Goal: Information Seeking & Learning: Understand process/instructions

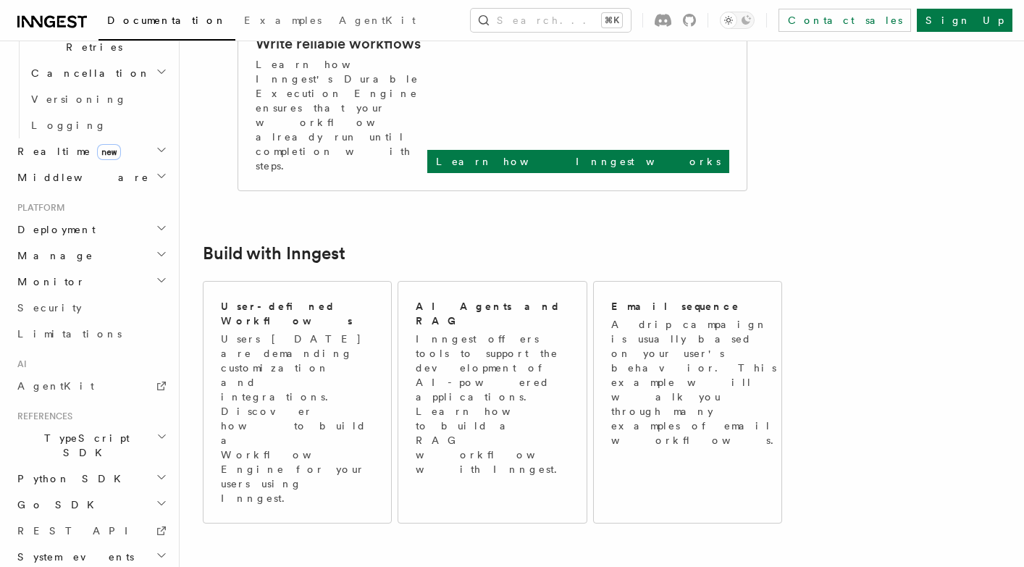
scroll to position [724, 0]
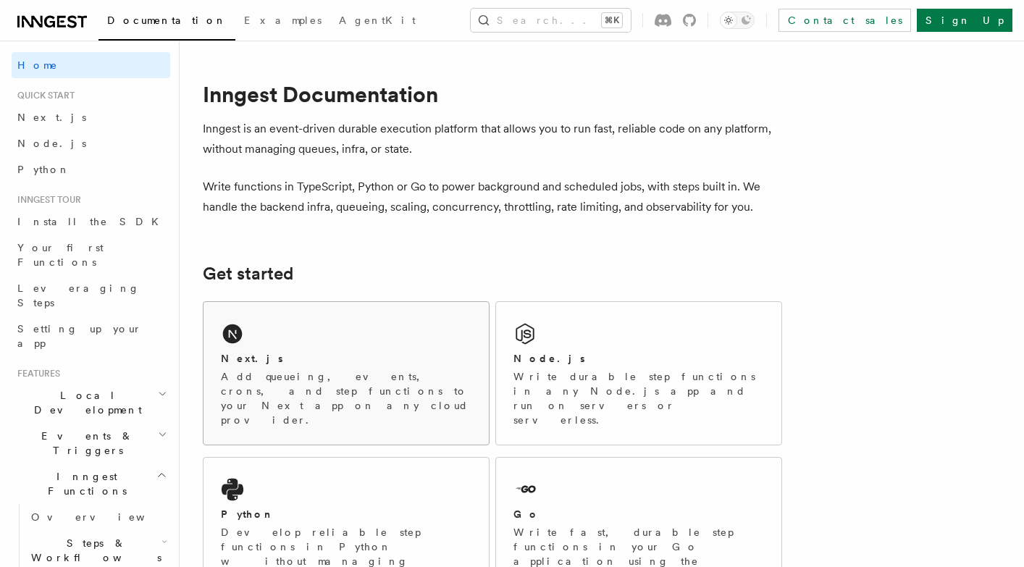
click at [283, 318] on div "Next.js Add queueing, events, crons, and step functions to your Next app on any…" at bounding box center [346, 373] width 285 height 143
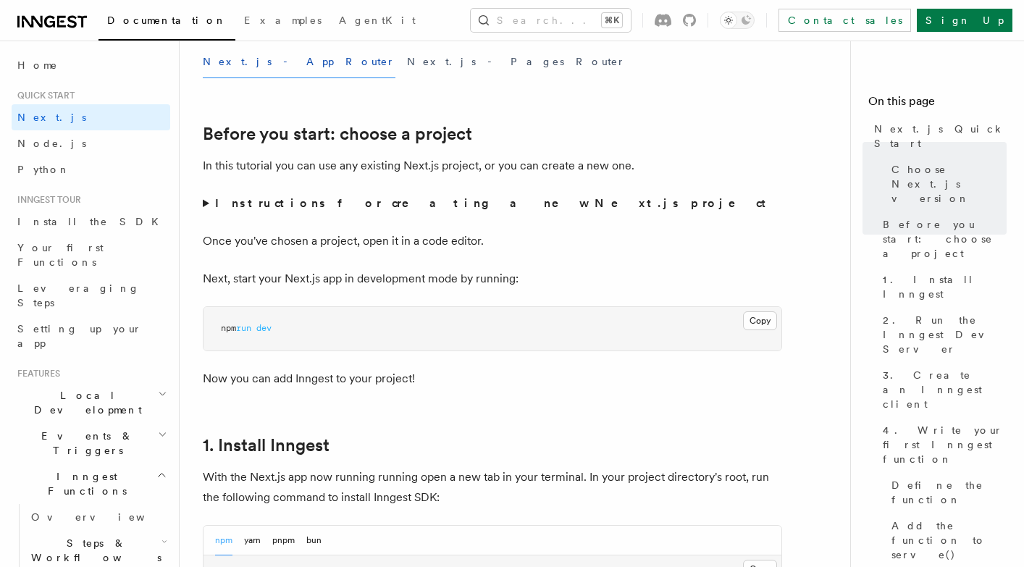
scroll to position [433, 0]
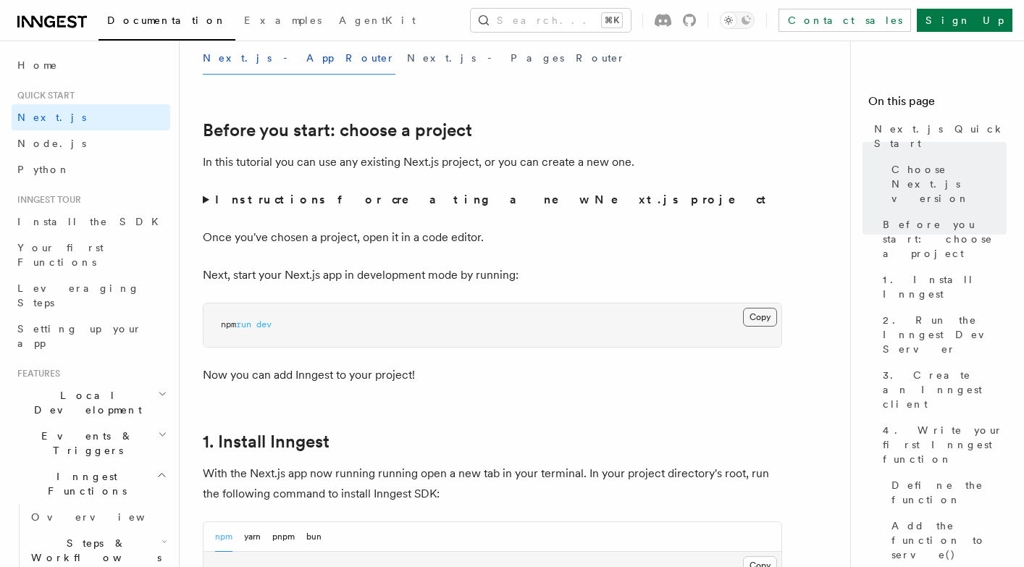
click at [756, 325] on button "Copy Copied" at bounding box center [760, 317] width 34 height 19
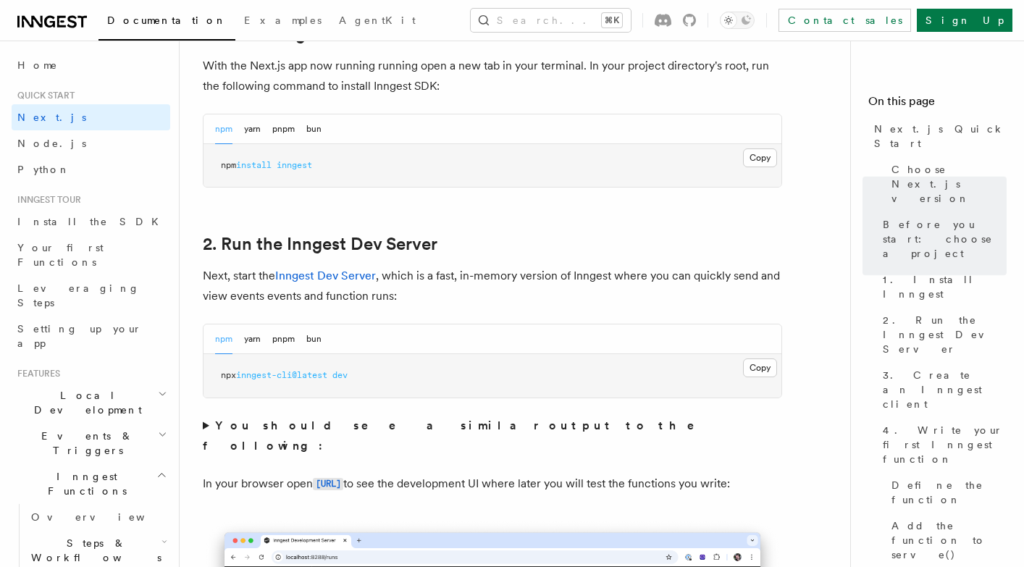
scroll to position [843, 0]
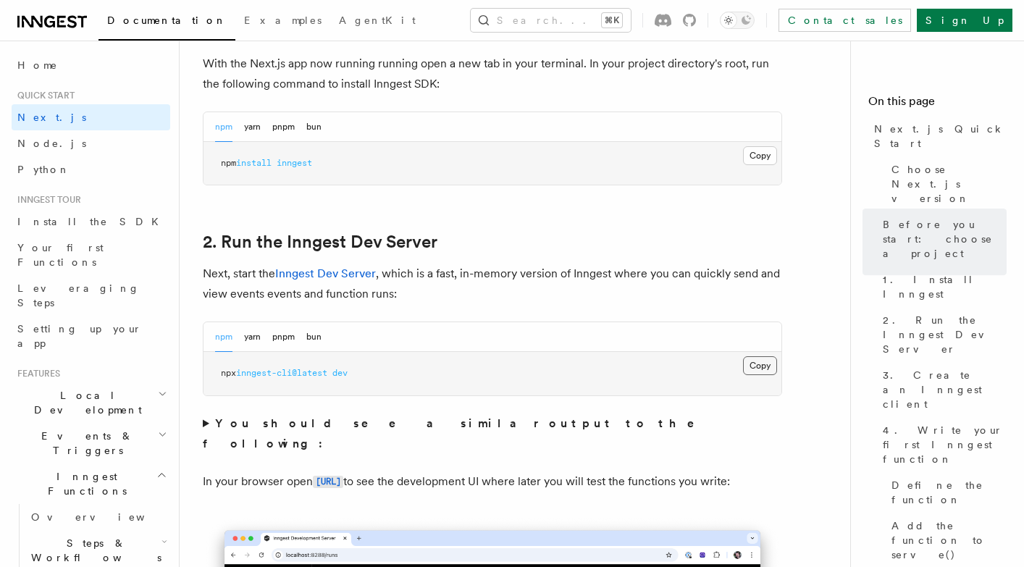
click at [747, 362] on button "Copy Copied" at bounding box center [760, 365] width 34 height 19
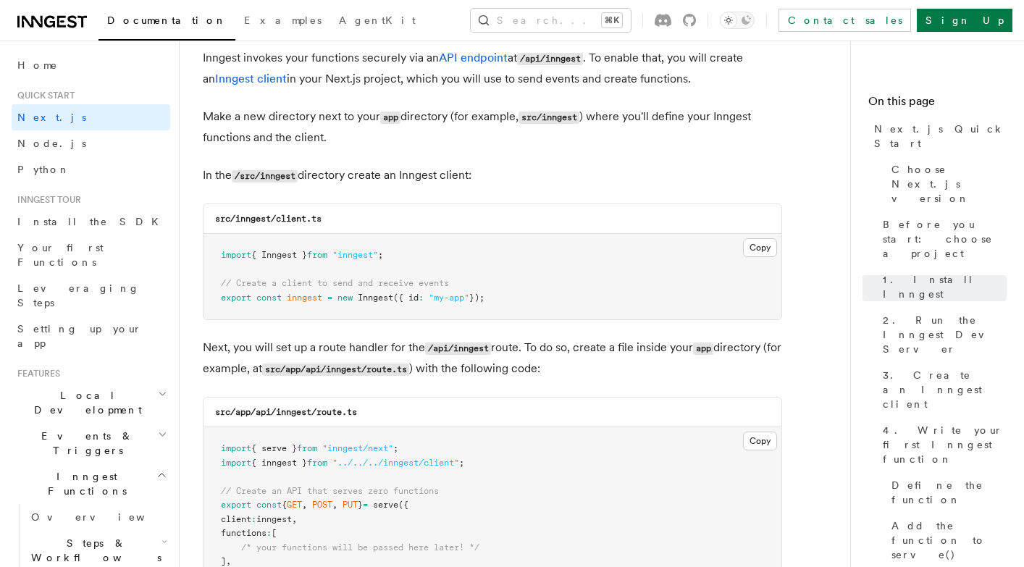
scroll to position [1760, 0]
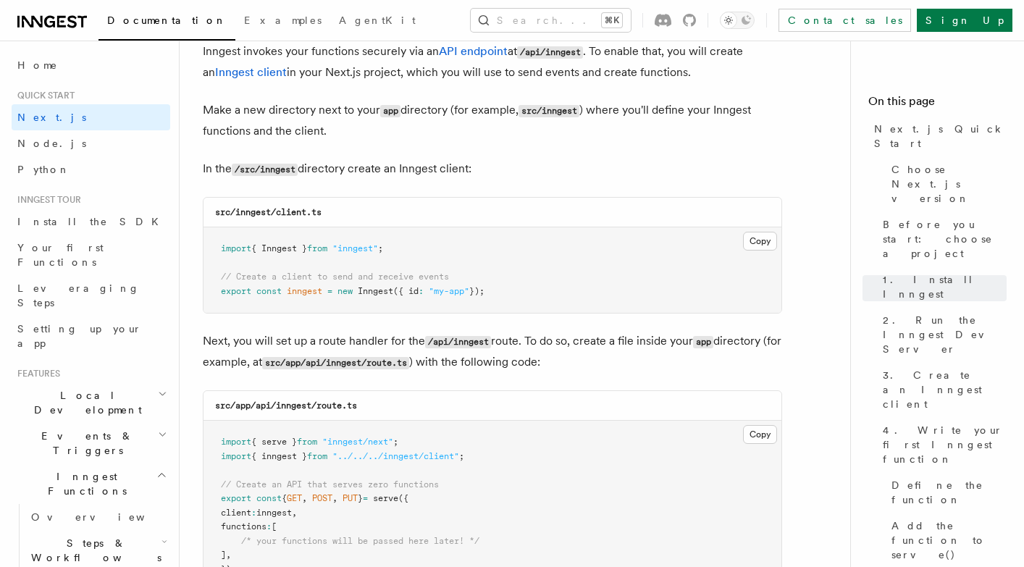
drag, startPoint x: 506, startPoint y: 283, endPoint x: 201, endPoint y: 276, distance: 305.8
copy code "// Create a client to send and receive events export const inngest = new Innges…"
click at [774, 235] on button "Copy Copied" at bounding box center [760, 241] width 34 height 19
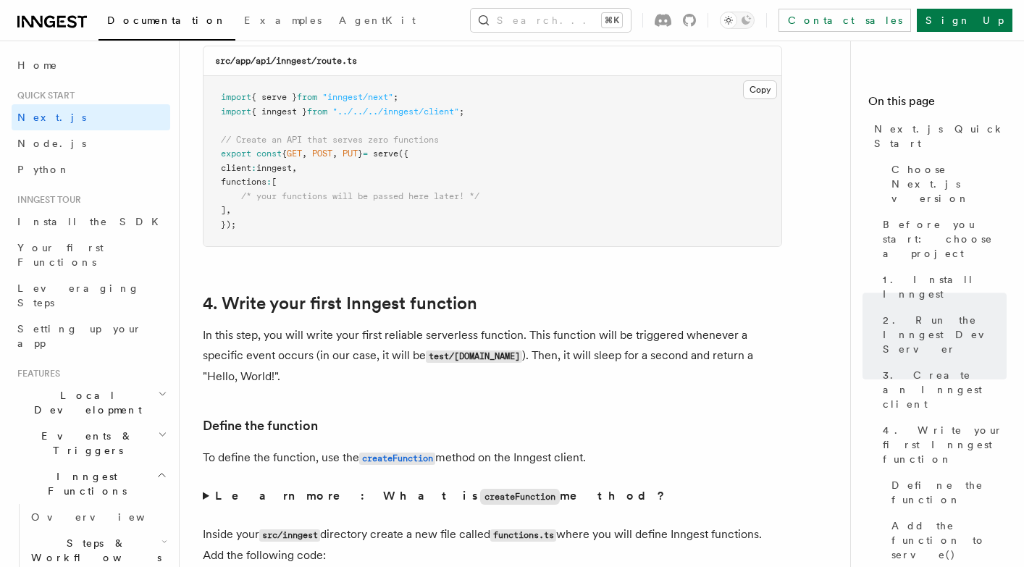
scroll to position [2085, 0]
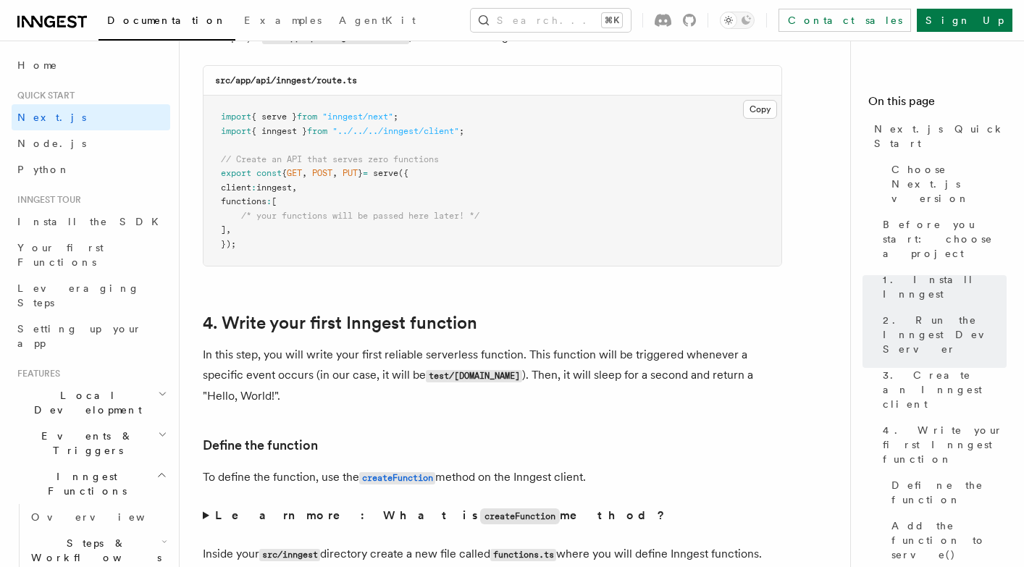
click at [741, 111] on pre "import { serve } from "inngest/next" ; import { inngest } from "../../../innges…" at bounding box center [493, 181] width 578 height 170
click at [769, 106] on button "Copy Copied" at bounding box center [760, 109] width 34 height 19
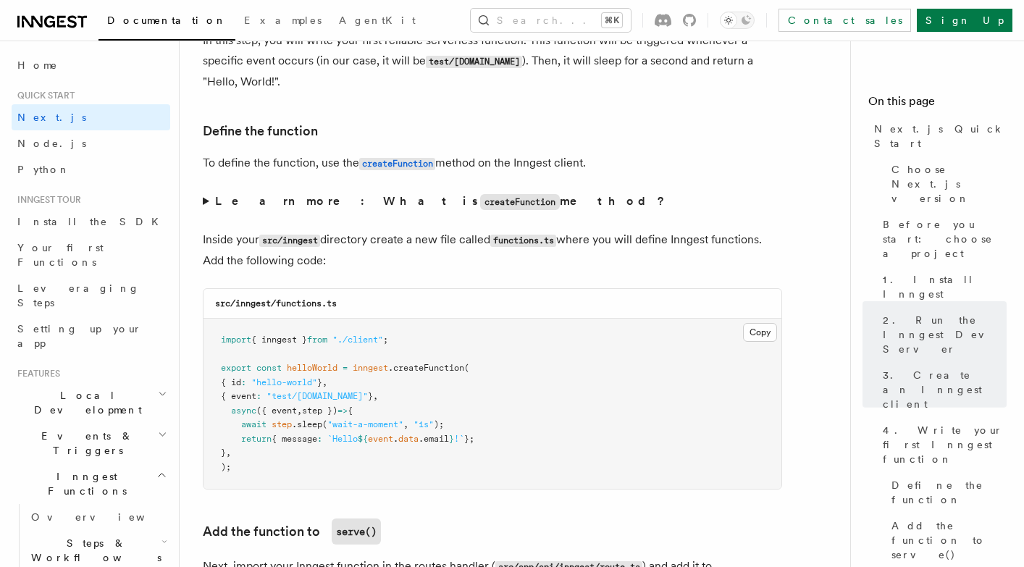
scroll to position [2400, 0]
click at [773, 329] on button "Copy Copied" at bounding box center [760, 331] width 34 height 19
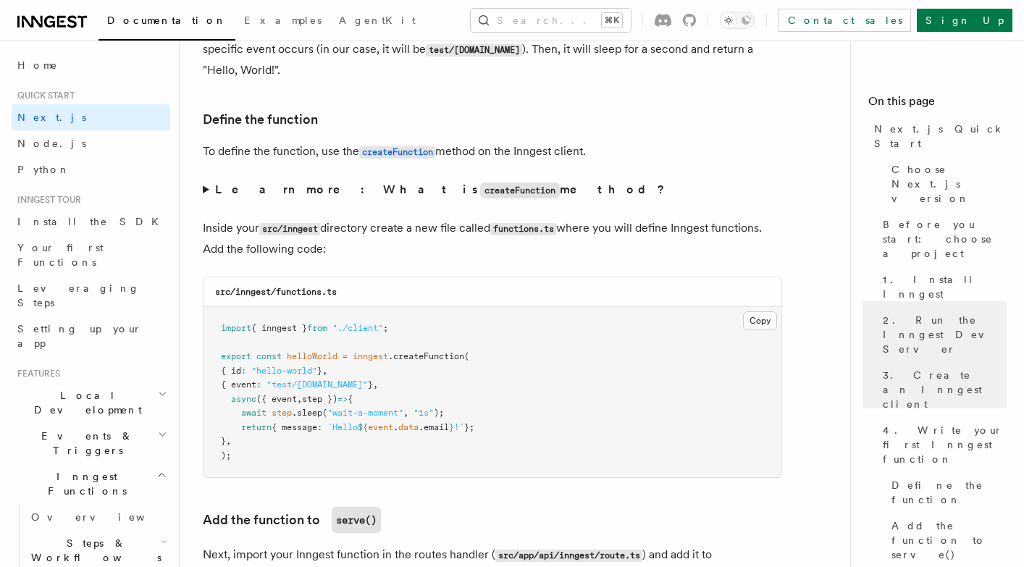
scroll to position [2444, 0]
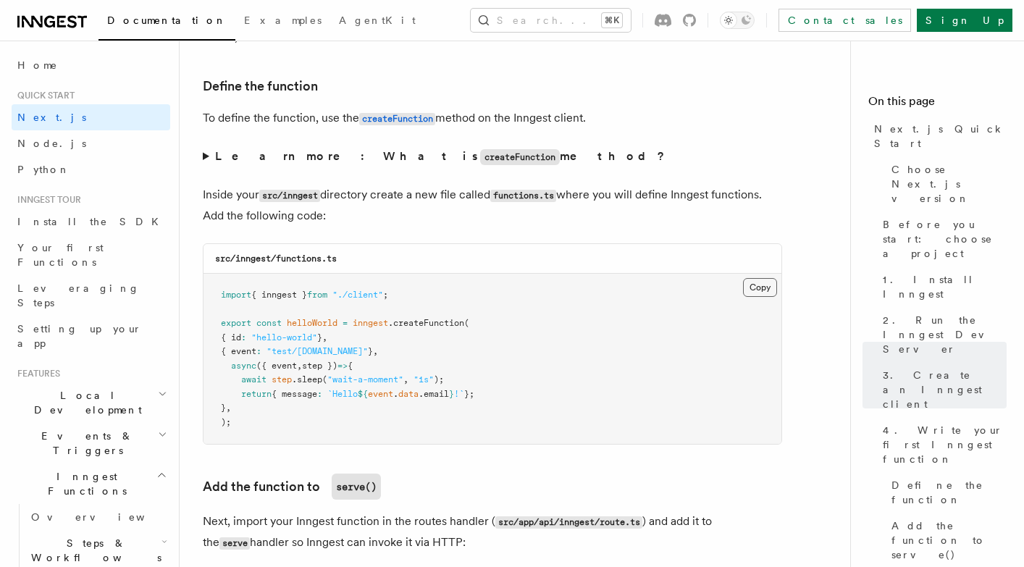
click at [761, 288] on button "Copy Copied" at bounding box center [760, 287] width 34 height 19
click at [747, 283] on button "Copy Copied" at bounding box center [760, 287] width 34 height 19
